Goal: Find specific page/section: Find specific page/section

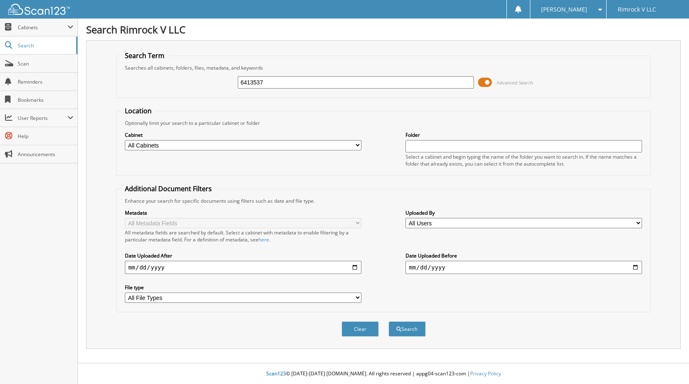
type input "6413537"
click at [389, 321] on button "Search" at bounding box center [407, 328] width 37 height 15
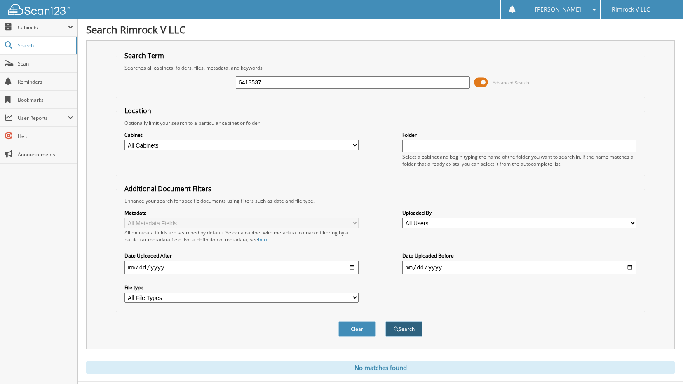
click at [402, 332] on button "Search" at bounding box center [403, 328] width 37 height 15
click at [354, 330] on button "Clear" at bounding box center [356, 328] width 37 height 15
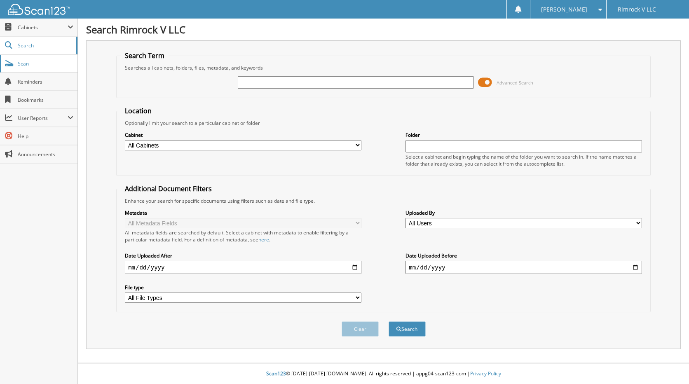
click at [23, 63] on span "Scan" at bounding box center [46, 63] width 56 height 7
